Goal: Find specific page/section: Find specific page/section

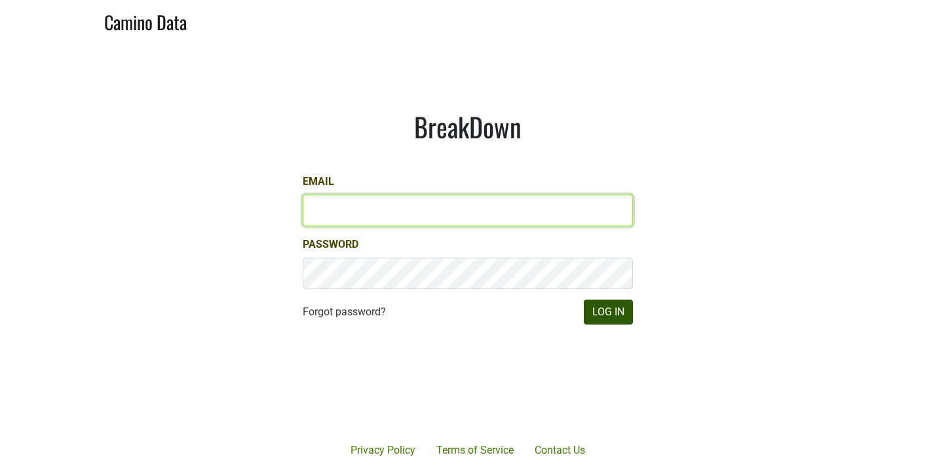
type input "[PERSON_NAME][EMAIL_ADDRESS][DOMAIN_NAME]"
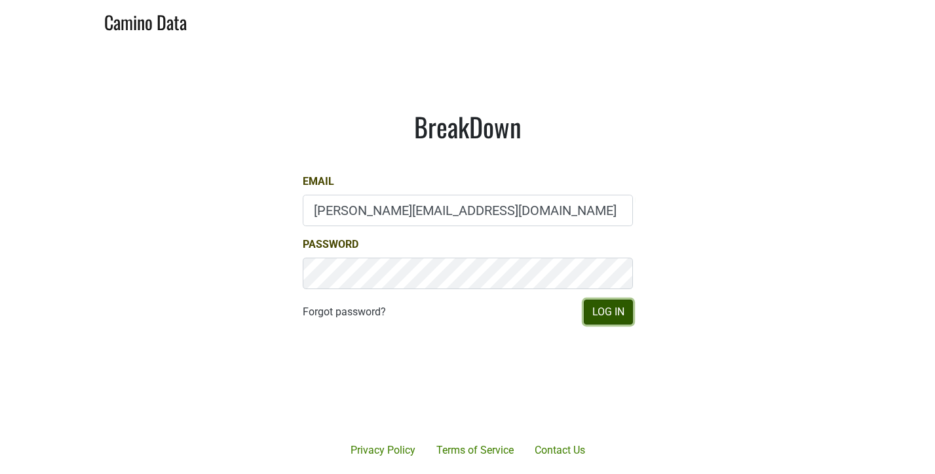
click at [614, 306] on button "Log In" at bounding box center [608, 312] width 49 height 25
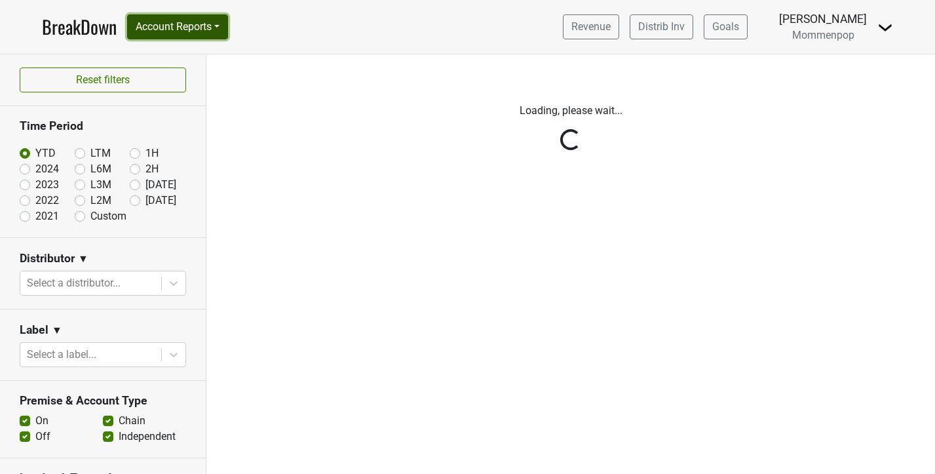
click at [184, 26] on button "Account Reports" at bounding box center [177, 26] width 101 height 25
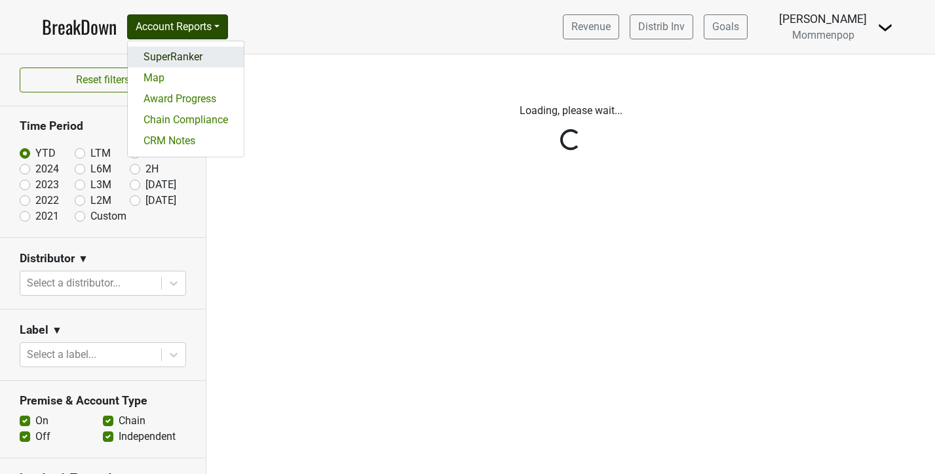
click at [184, 59] on link "SuperRanker" at bounding box center [186, 57] width 116 height 21
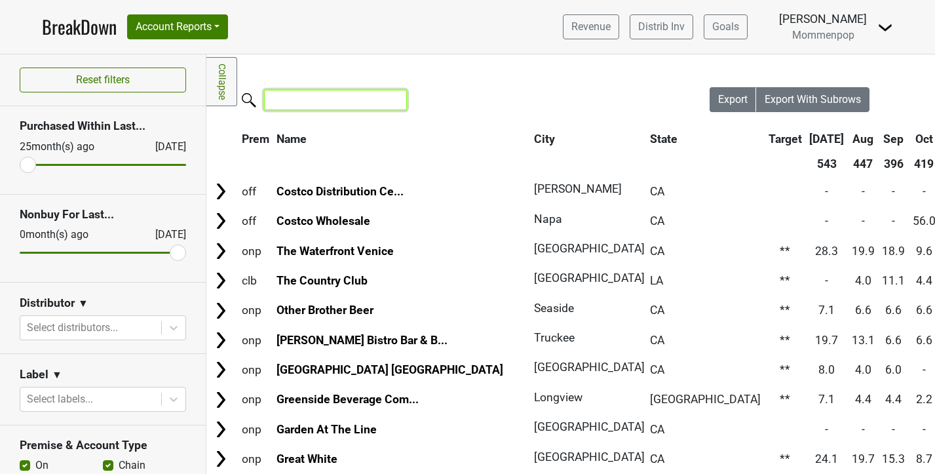
click at [304, 96] on input "search" at bounding box center [335, 100] width 143 height 20
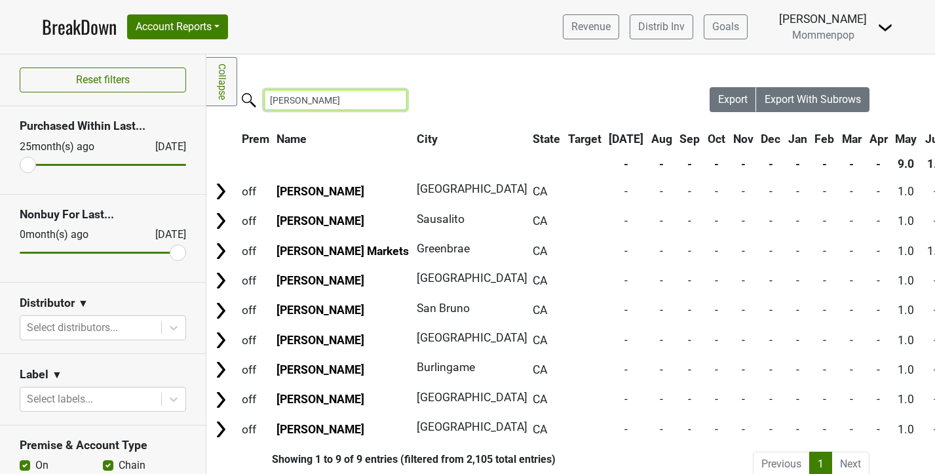
click at [334, 106] on input "[PERSON_NAME]" at bounding box center [335, 100] width 143 height 20
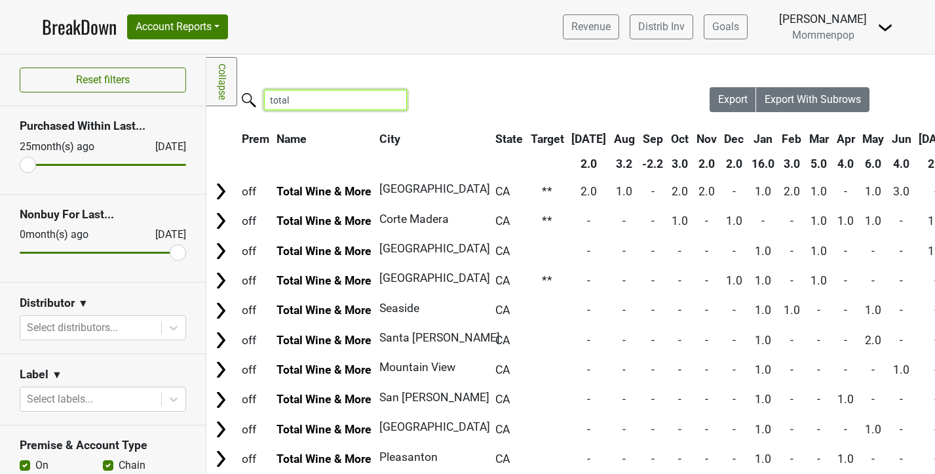
click at [321, 100] on input "total" at bounding box center [335, 100] width 143 height 20
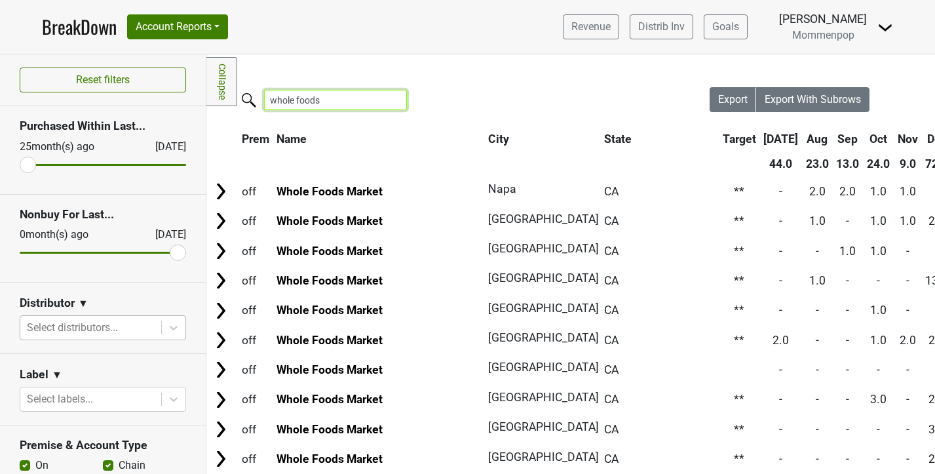
type input "whole foods"
click at [80, 334] on div at bounding box center [91, 328] width 128 height 18
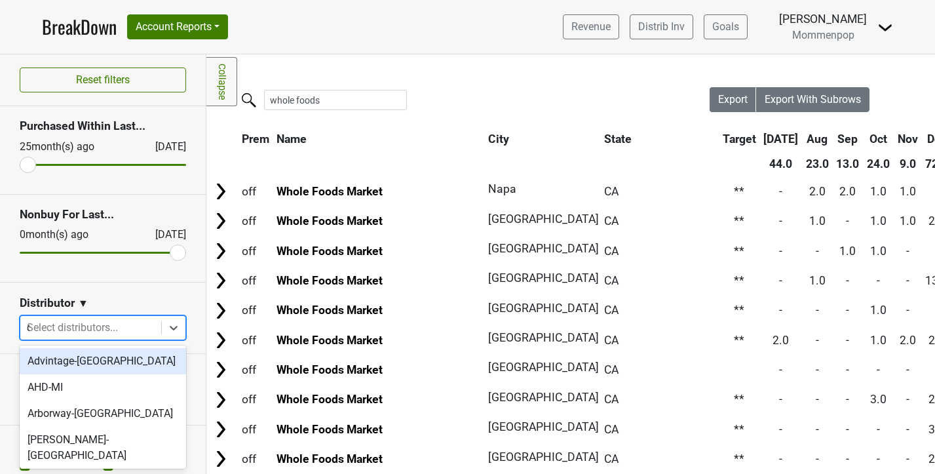
type input "ca"
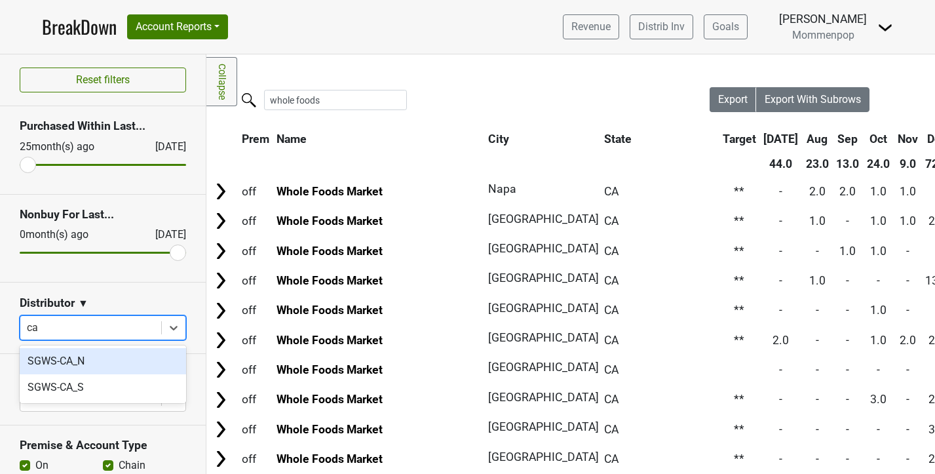
click at [71, 366] on div "SGWS-CA_N" at bounding box center [103, 361] width 166 height 26
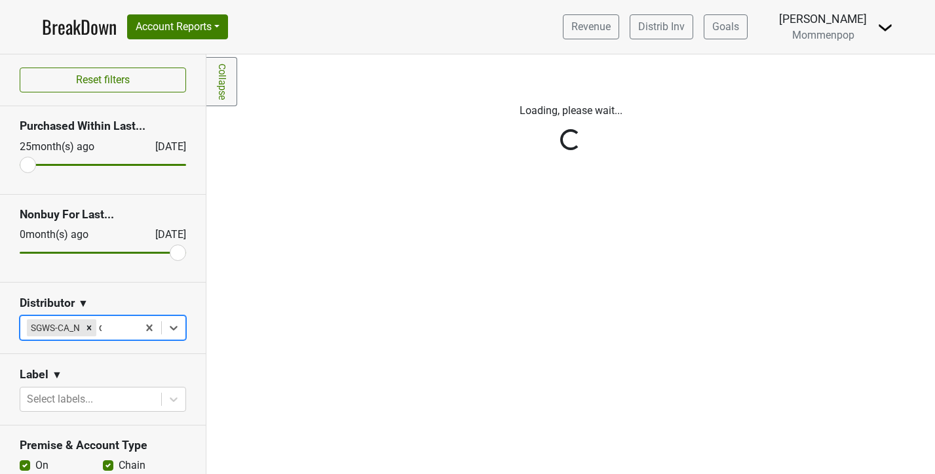
type input "ca"
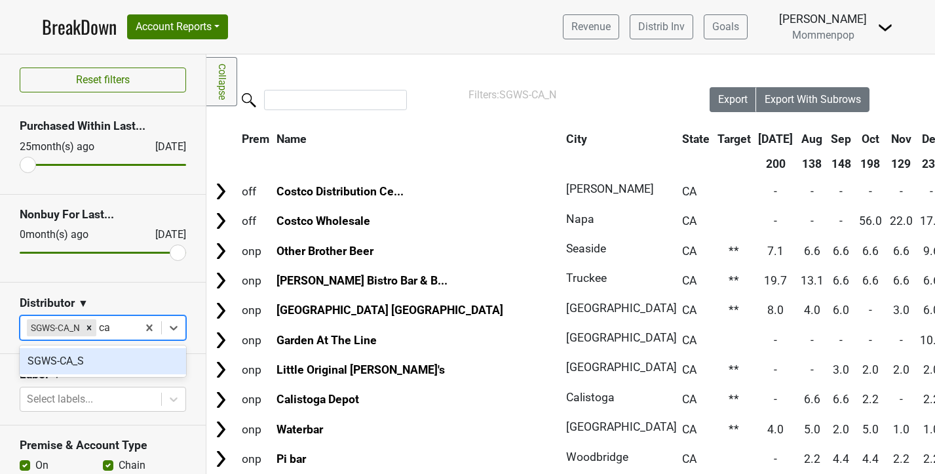
click at [108, 356] on div "SGWS-CA_S" at bounding box center [103, 361] width 166 height 26
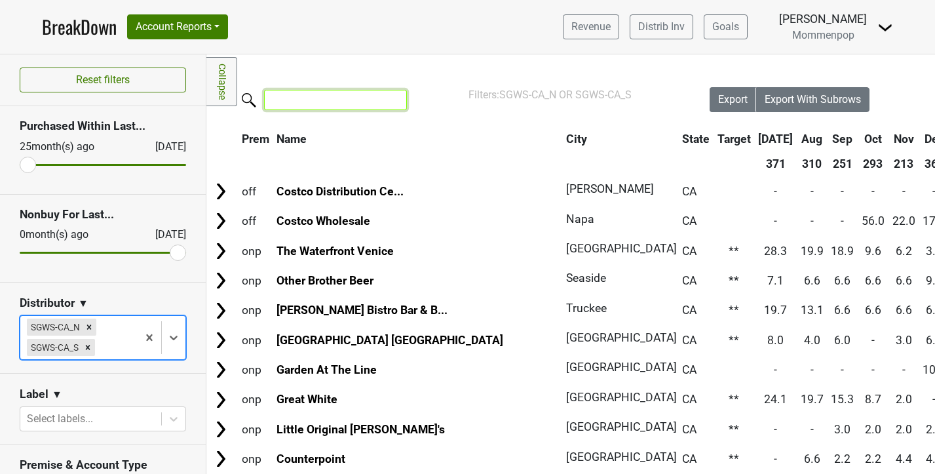
click at [325, 92] on input "search" at bounding box center [335, 100] width 143 height 20
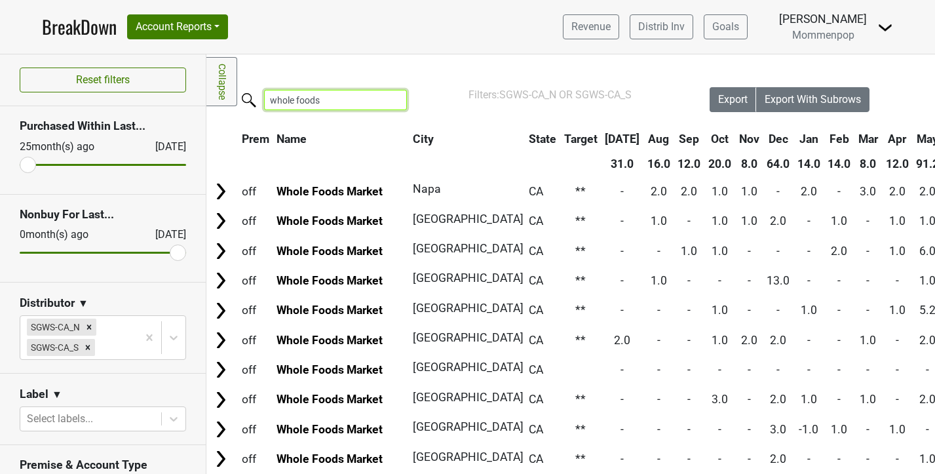
type input "whole foods"
